Goal: Transaction & Acquisition: Purchase product/service

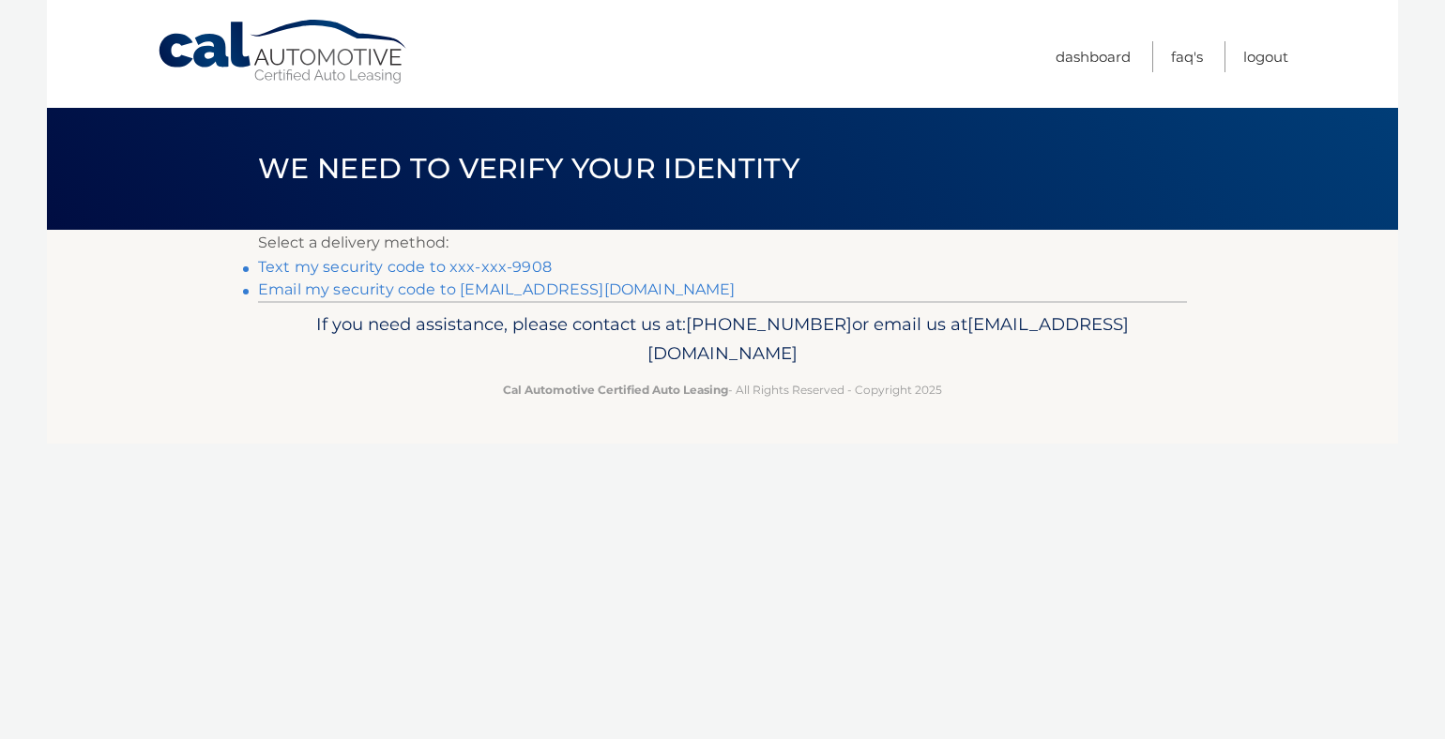
click at [413, 267] on link "Text my security code to xxx-xxx-9908" at bounding box center [405, 267] width 294 height 18
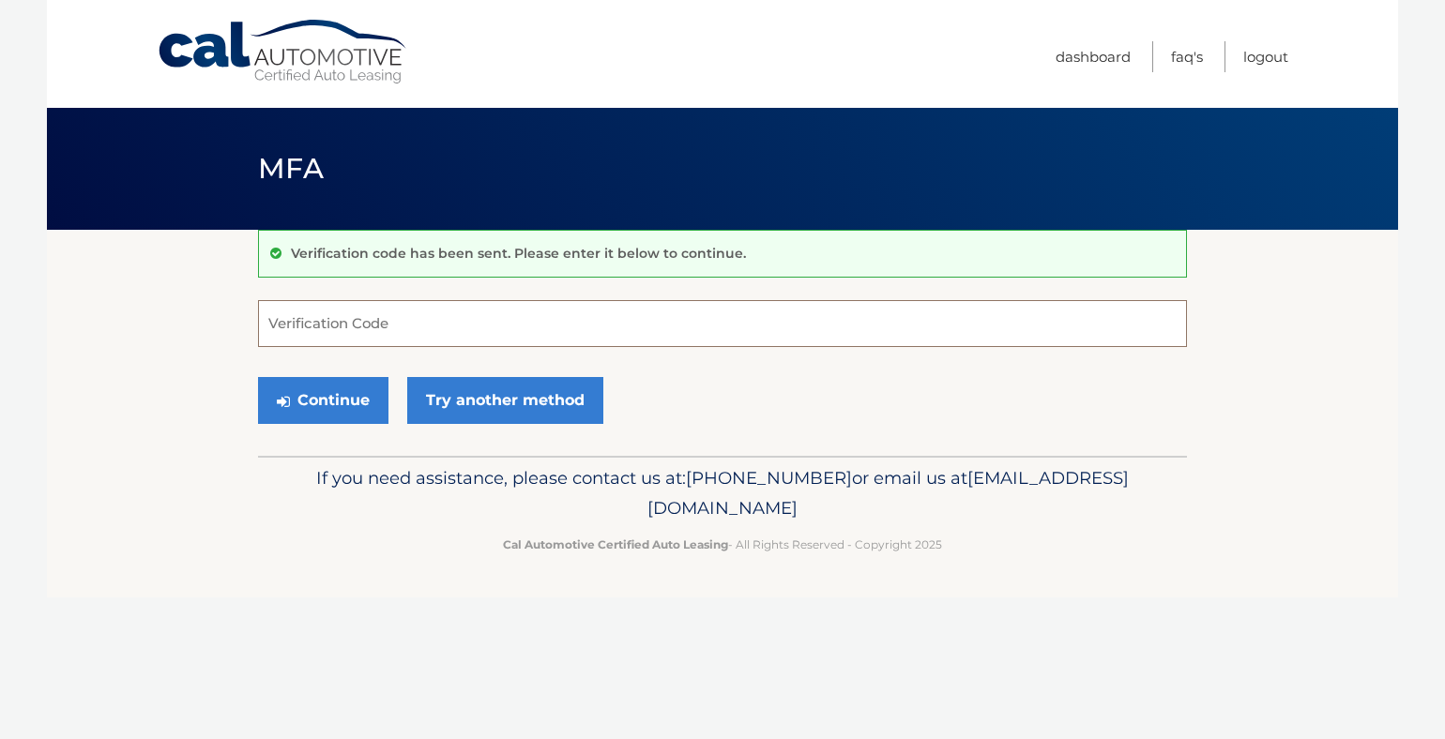
click at [376, 331] on input "Verification Code" at bounding box center [722, 323] width 929 height 47
type input "923720"
click at [353, 405] on button "Continue" at bounding box center [323, 400] width 130 height 47
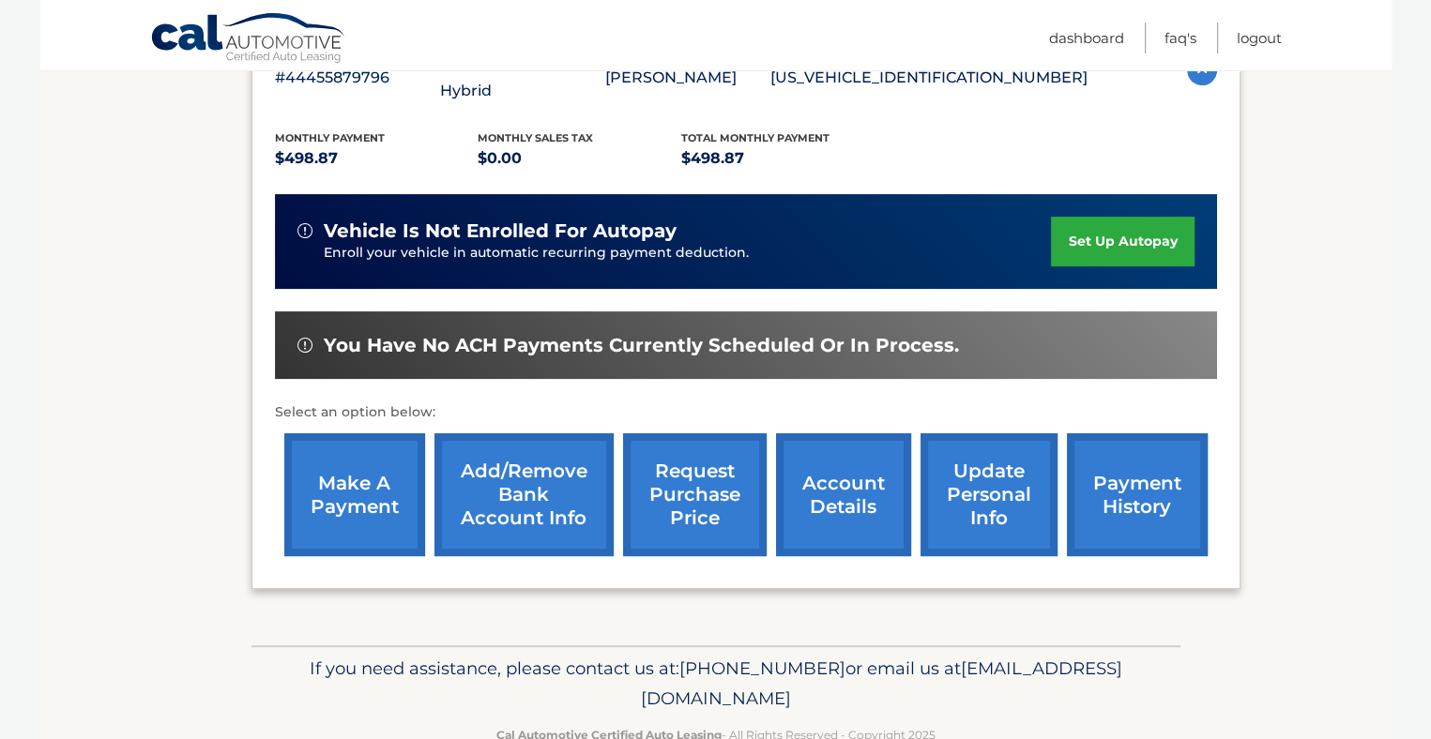
scroll to position [282, 0]
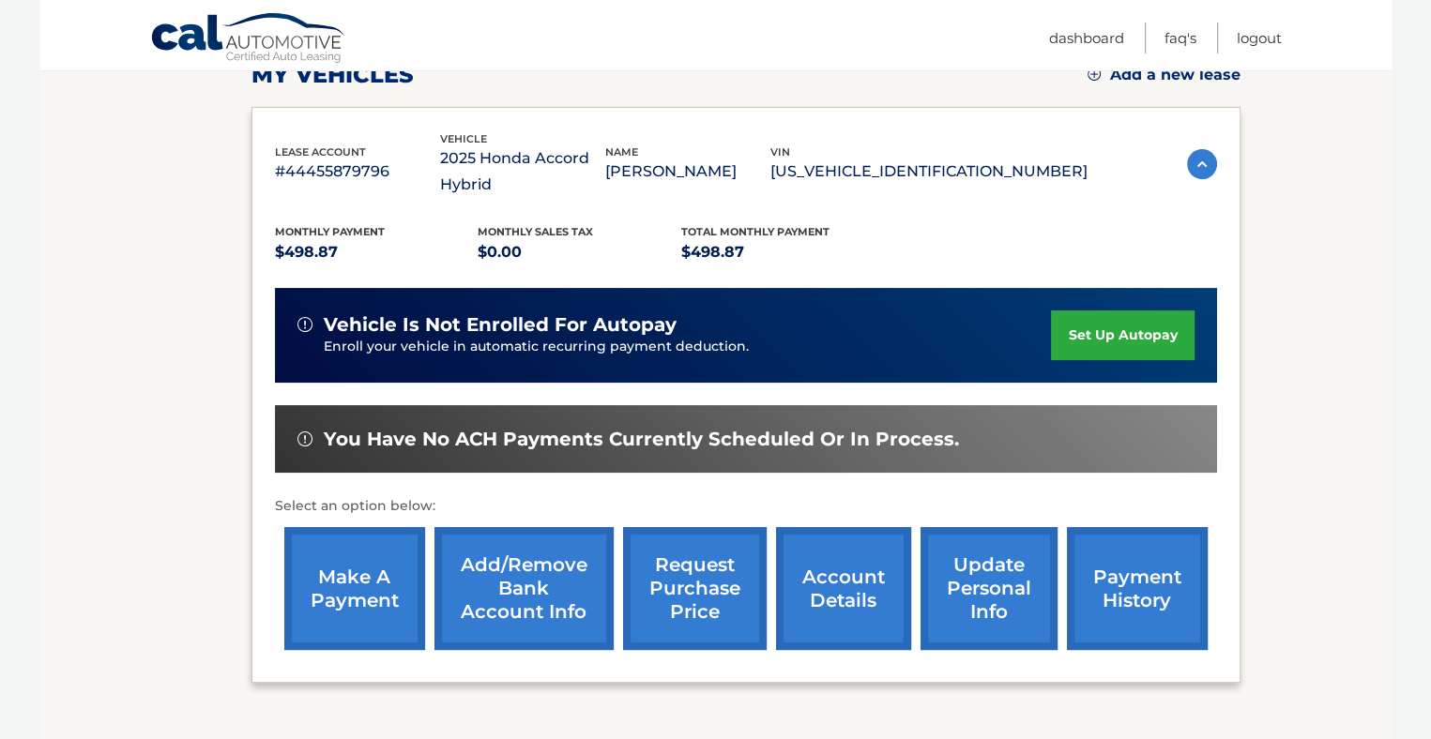
click at [361, 585] on link "make a payment" at bounding box center [354, 588] width 141 height 123
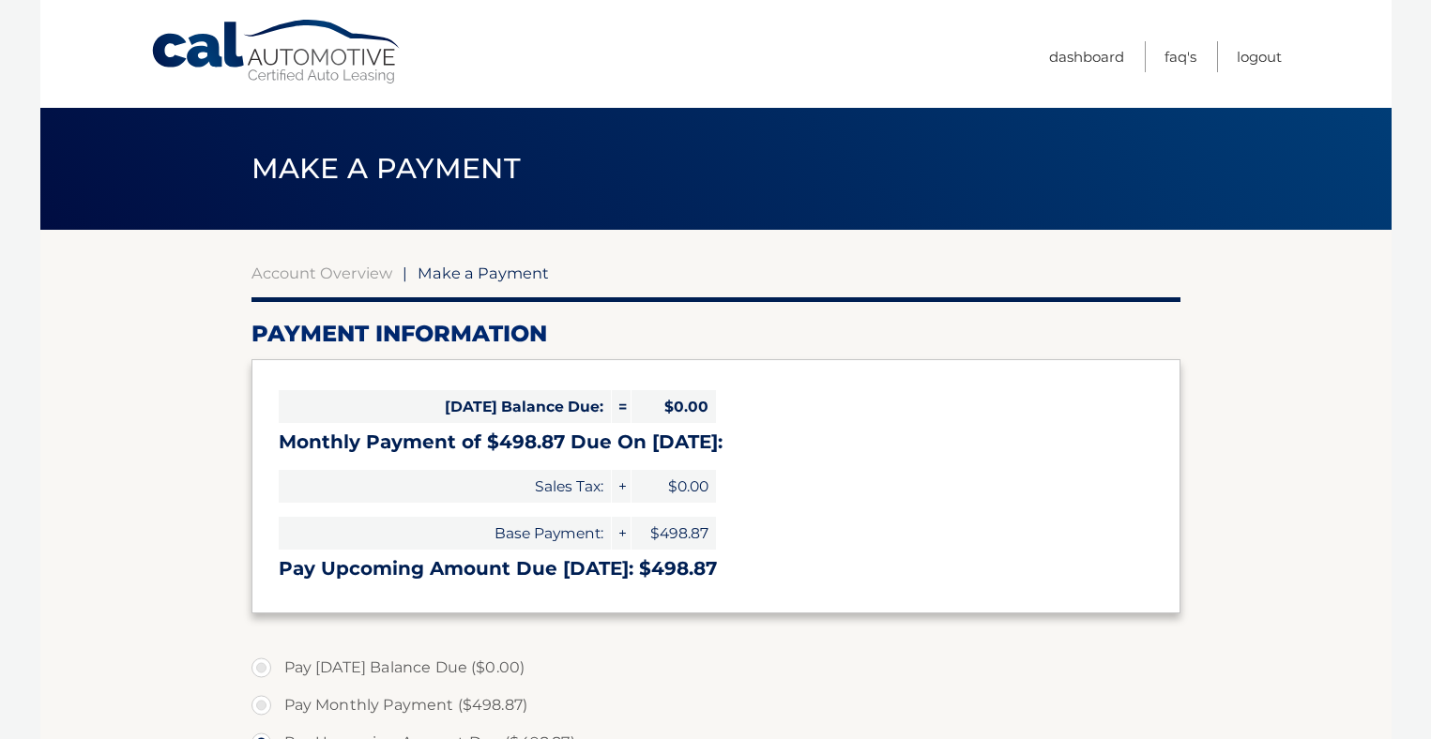
select select "ZmZkNzczNzQtM2ZlZC00NmRlLTk2OWUtNTgzYjRmZTQwMTdl"
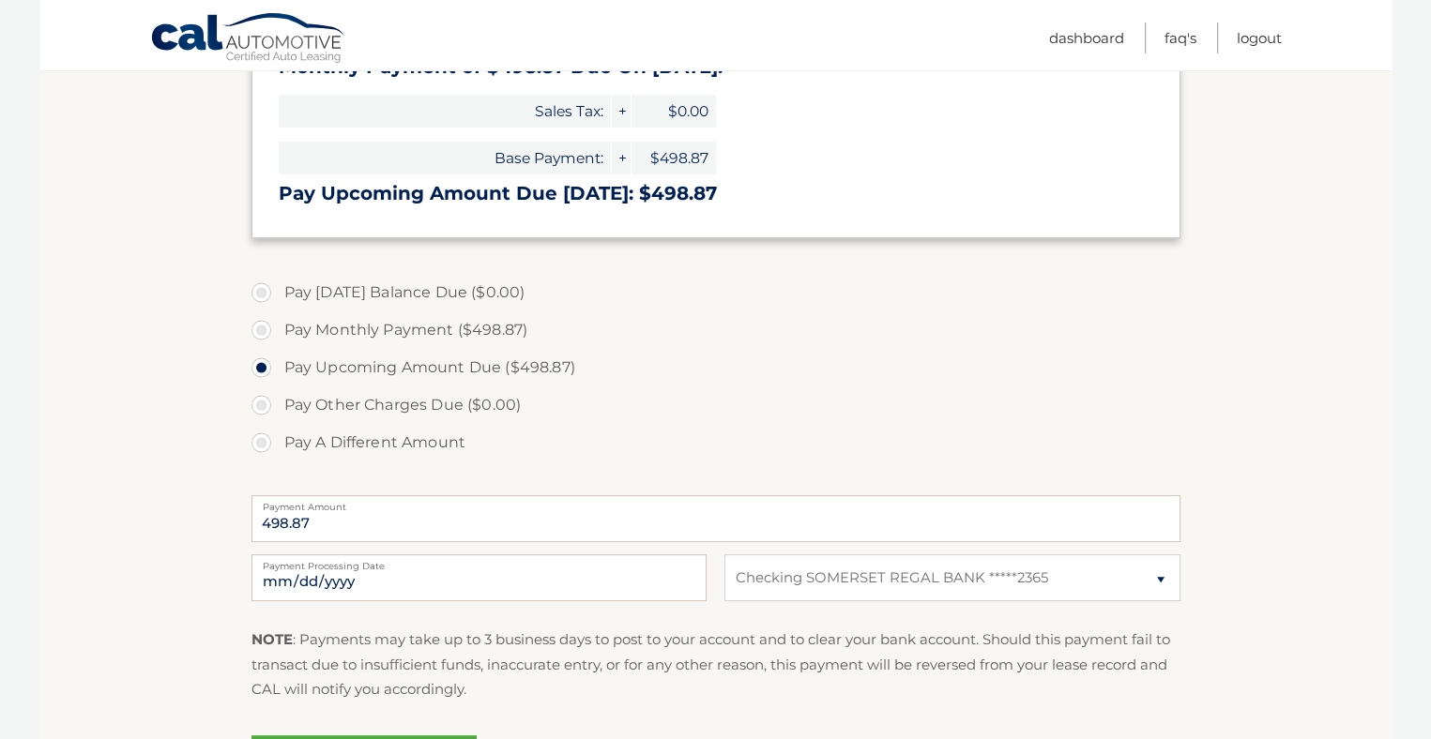
scroll to position [469, 0]
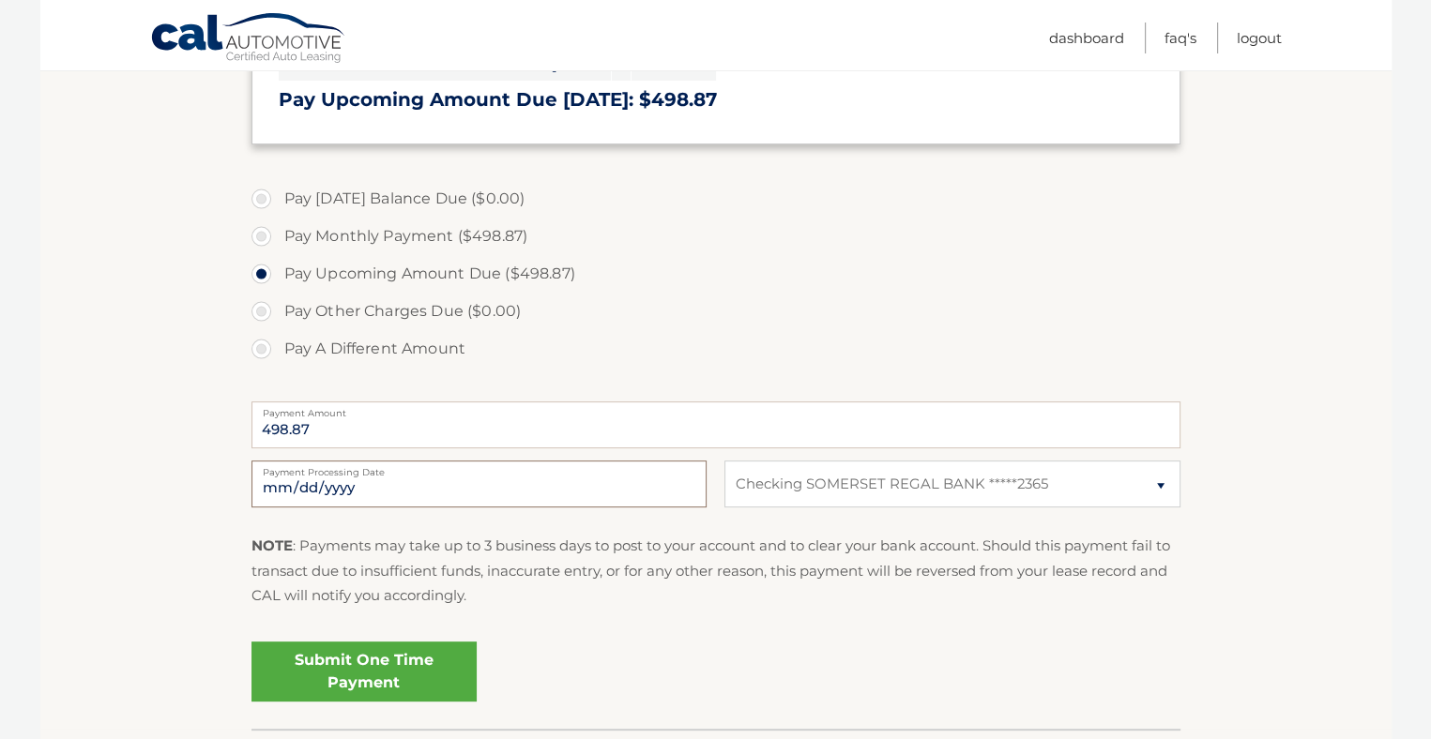
click at [484, 484] on input "[DATE]" at bounding box center [479, 484] width 455 height 47
click at [484, 484] on input "2025-10-06" at bounding box center [479, 484] width 455 height 47
type input "2025-10-07"
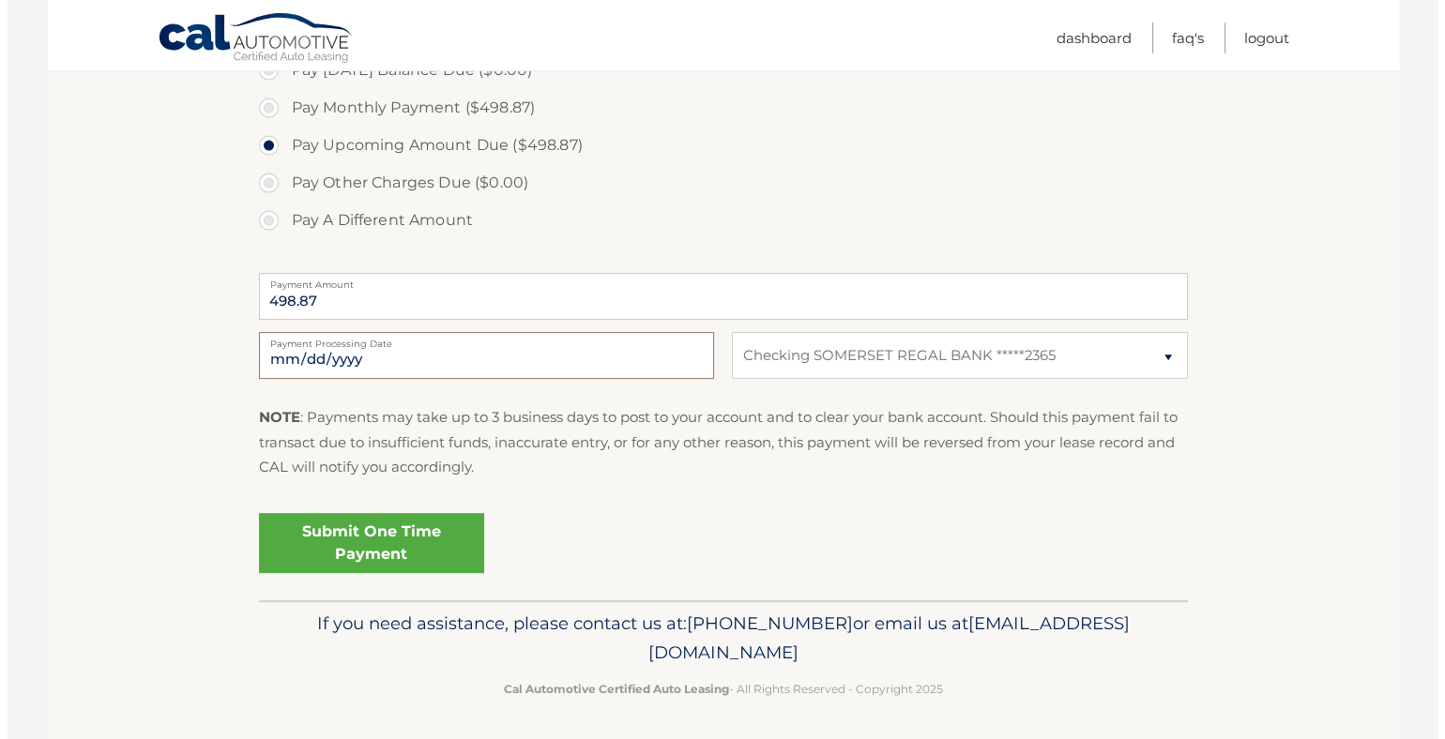
scroll to position [601, 0]
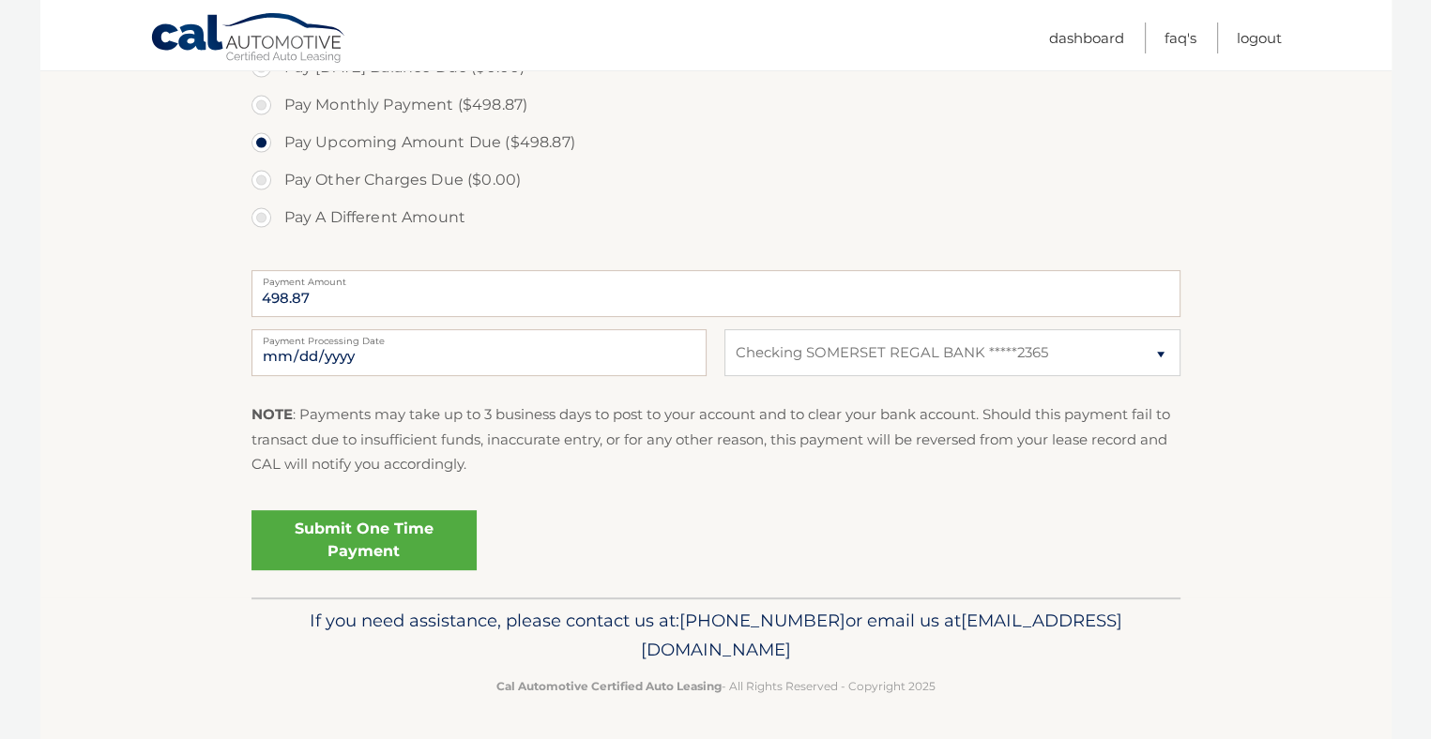
click at [398, 533] on link "Submit One Time Payment" at bounding box center [364, 541] width 225 height 60
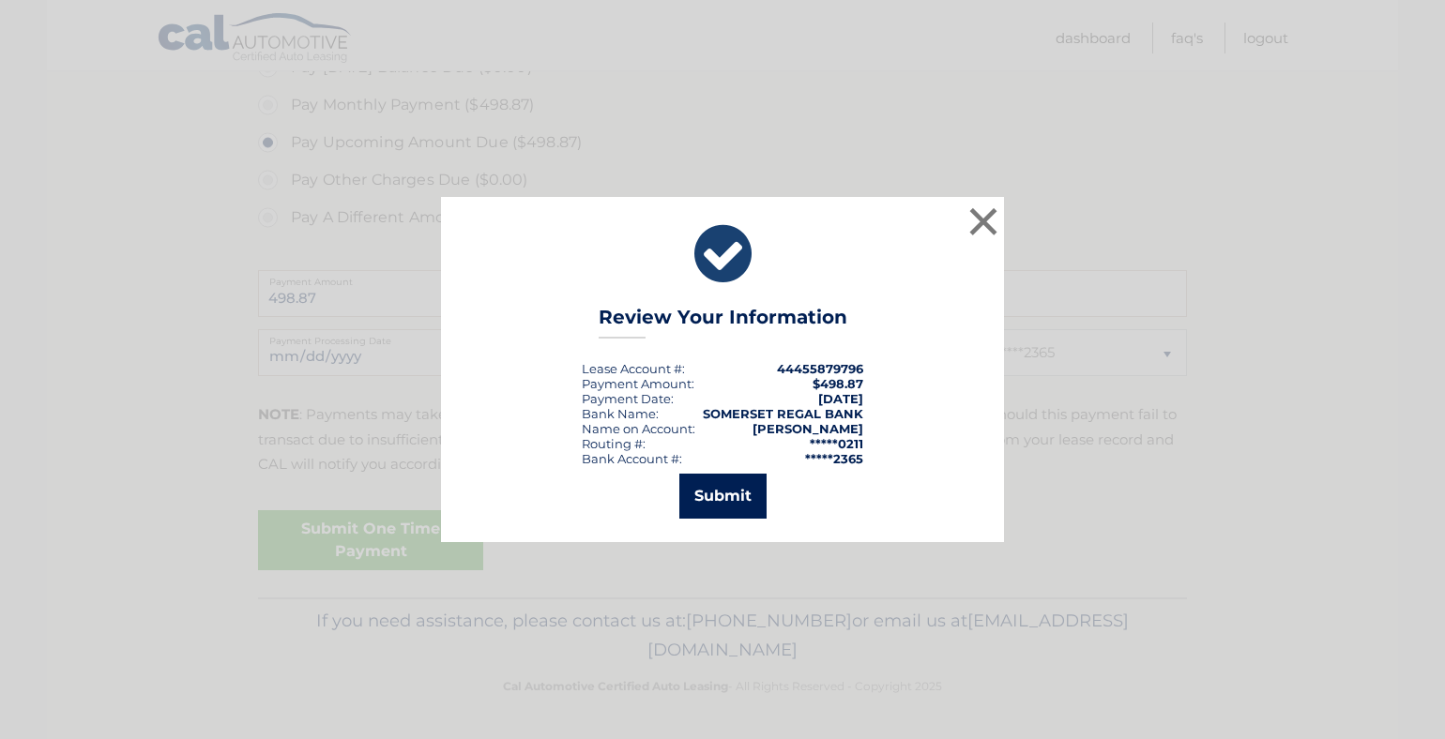
click at [711, 497] on button "Submit" at bounding box center [722, 496] width 87 height 45
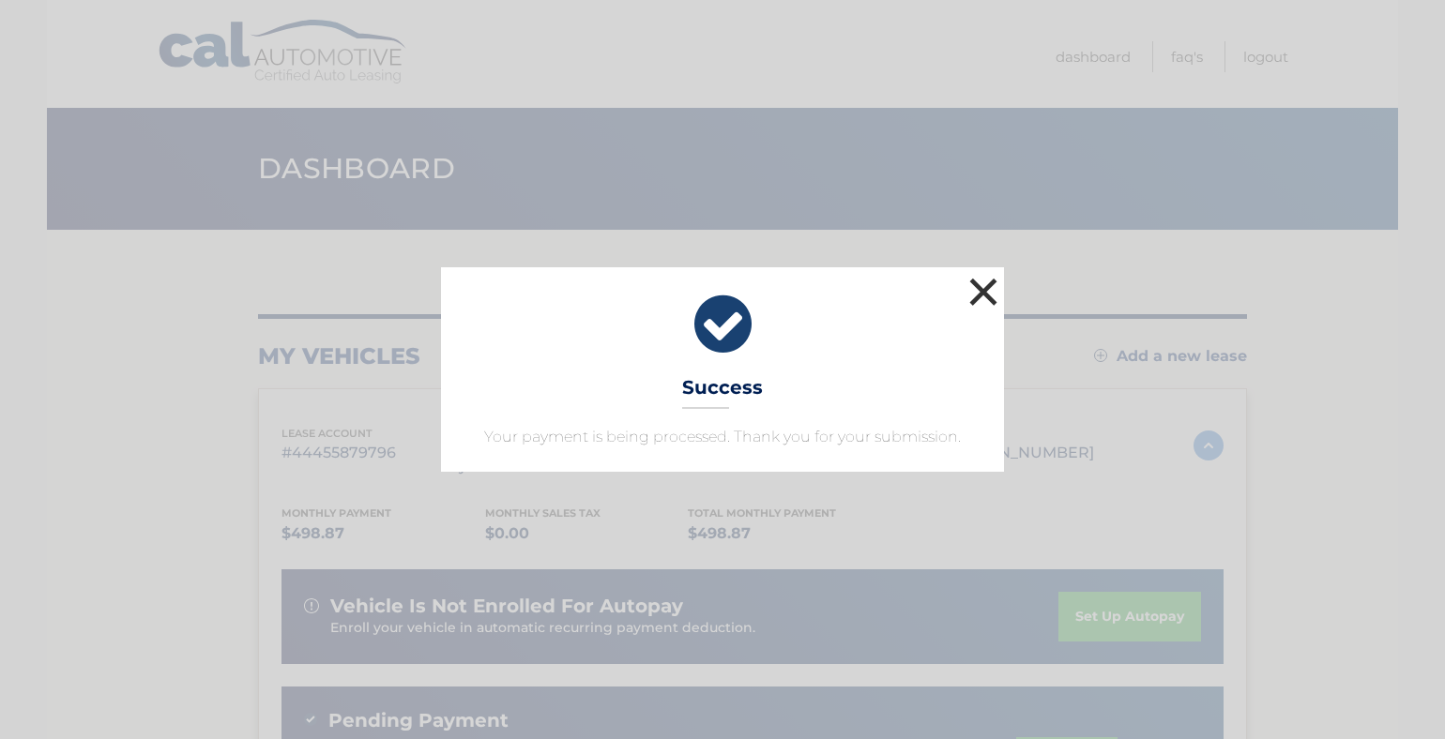
click at [970, 285] on button "×" at bounding box center [984, 292] width 38 height 38
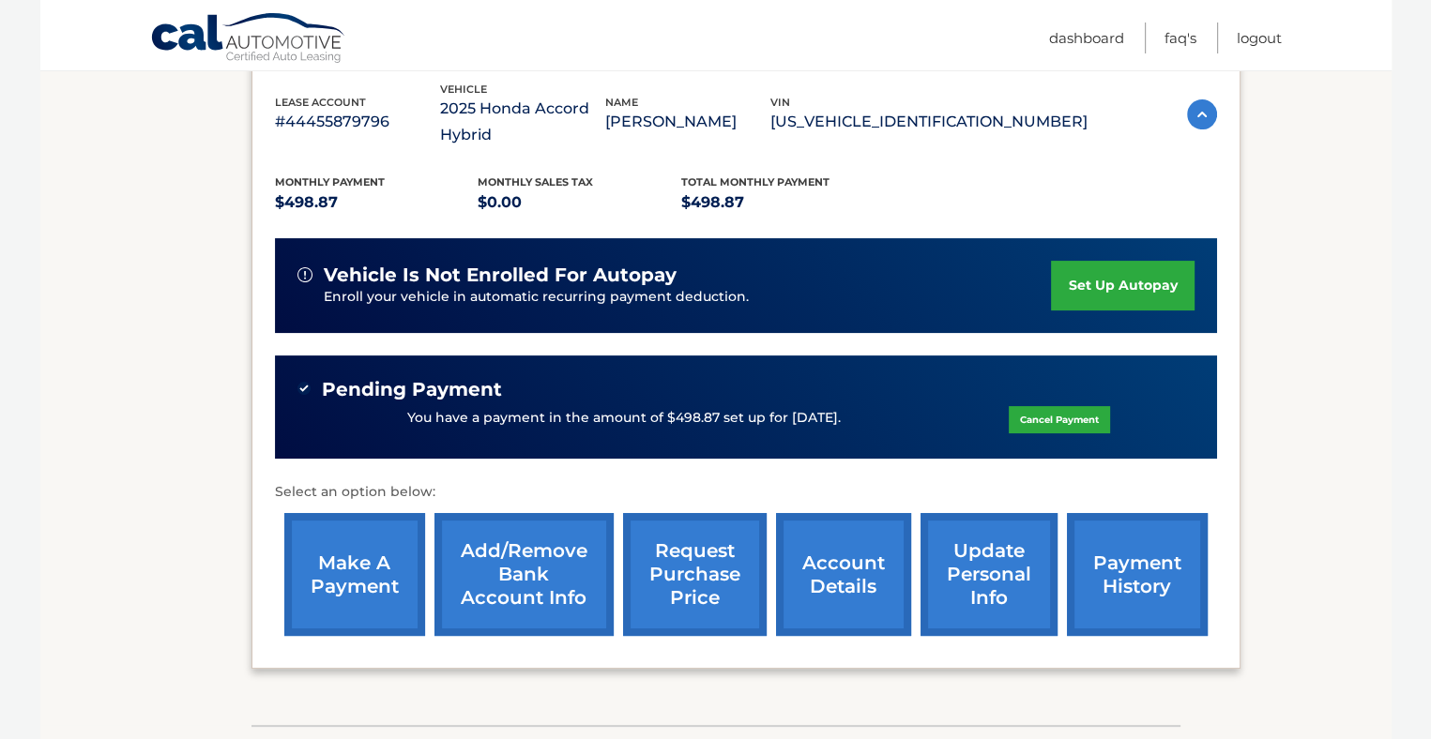
scroll to position [375, 0]
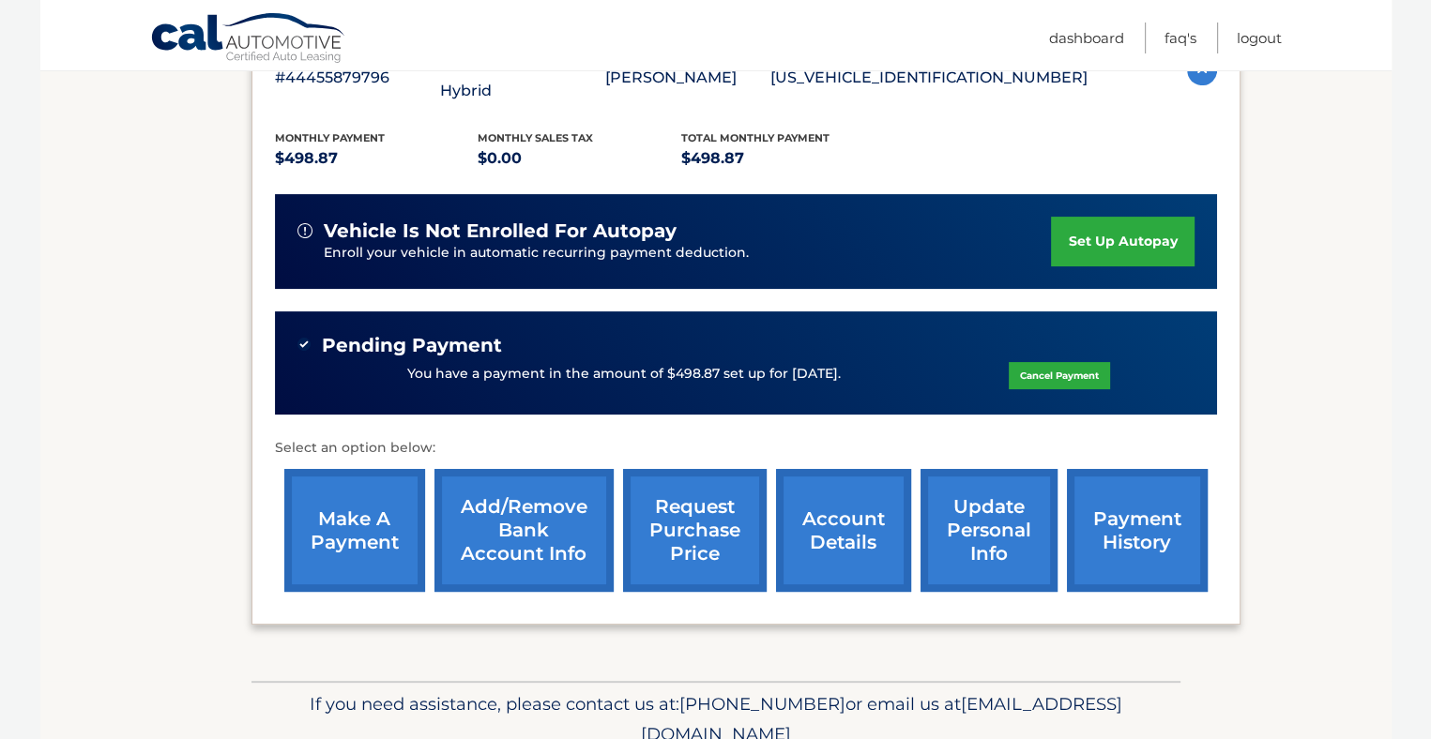
click at [1122, 537] on link "payment history" at bounding box center [1137, 530] width 141 height 123
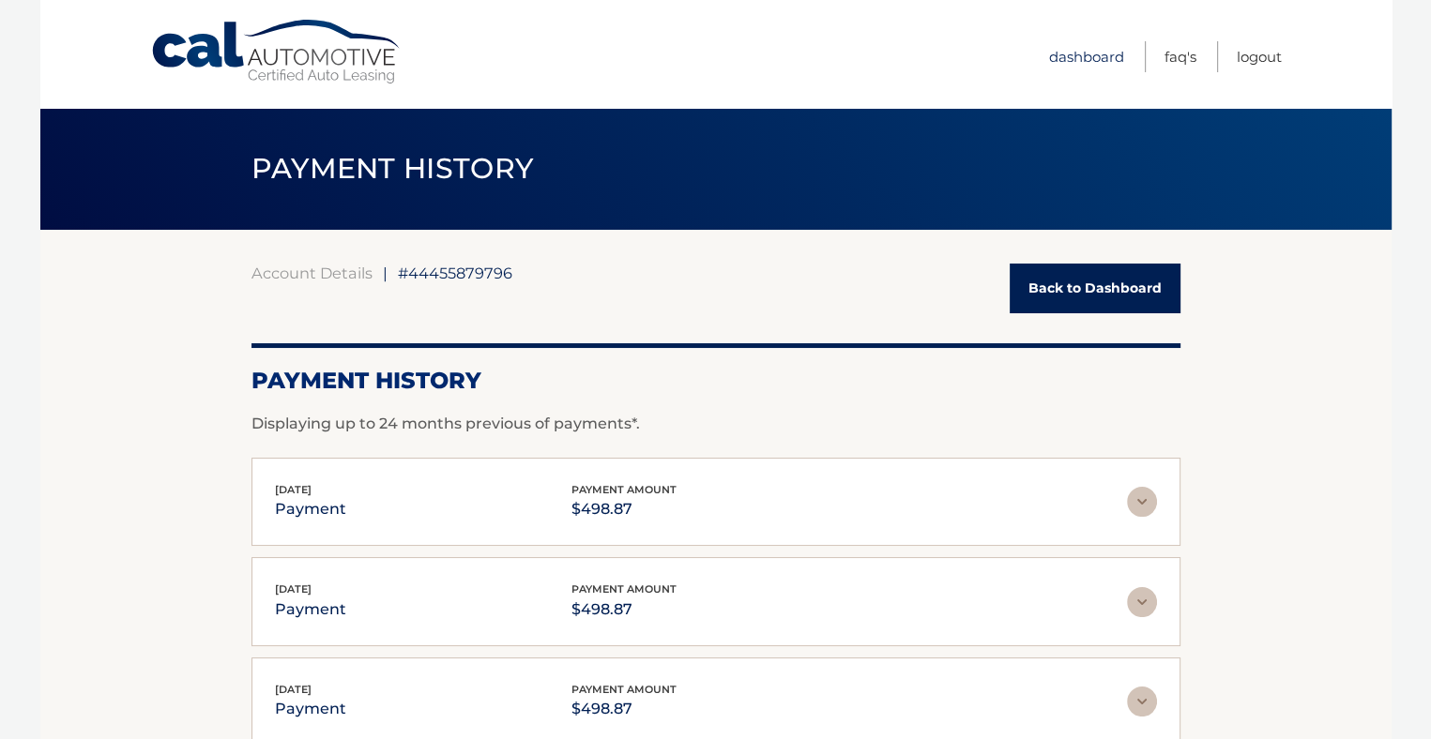
click at [1068, 58] on link "Dashboard" at bounding box center [1086, 56] width 75 height 31
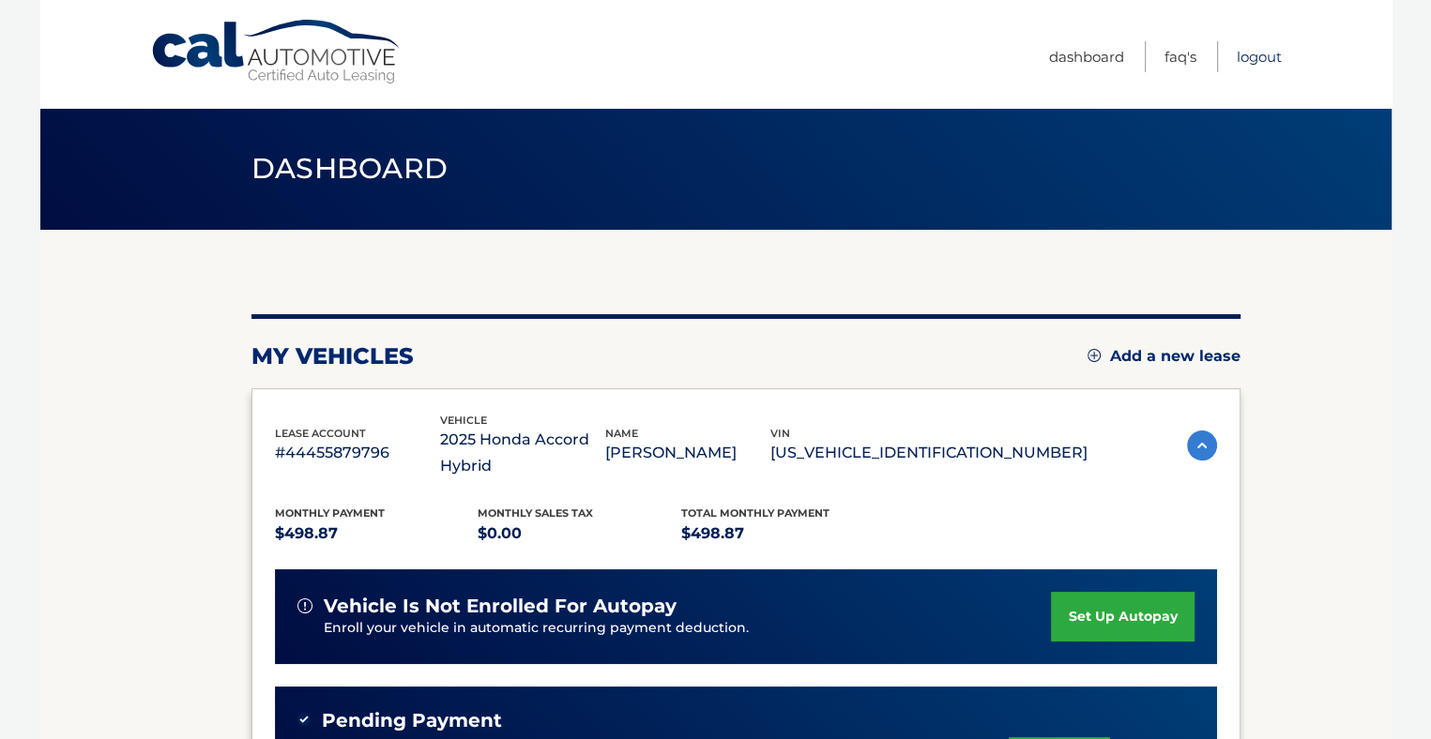
click at [1241, 46] on link "Logout" at bounding box center [1259, 56] width 45 height 31
